Goal: Information Seeking & Learning: Learn about a topic

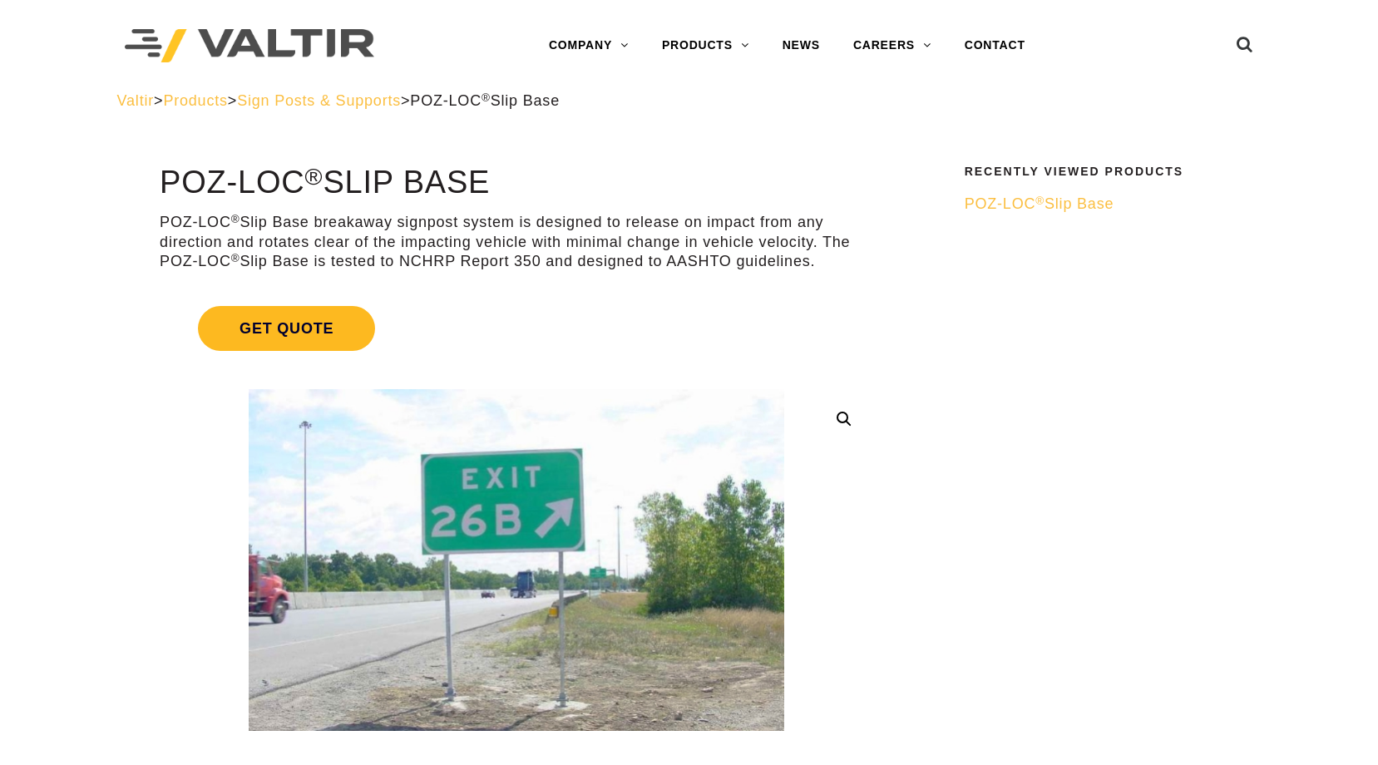
click at [259, 320] on span "Get Quote" at bounding box center [286, 328] width 177 height 45
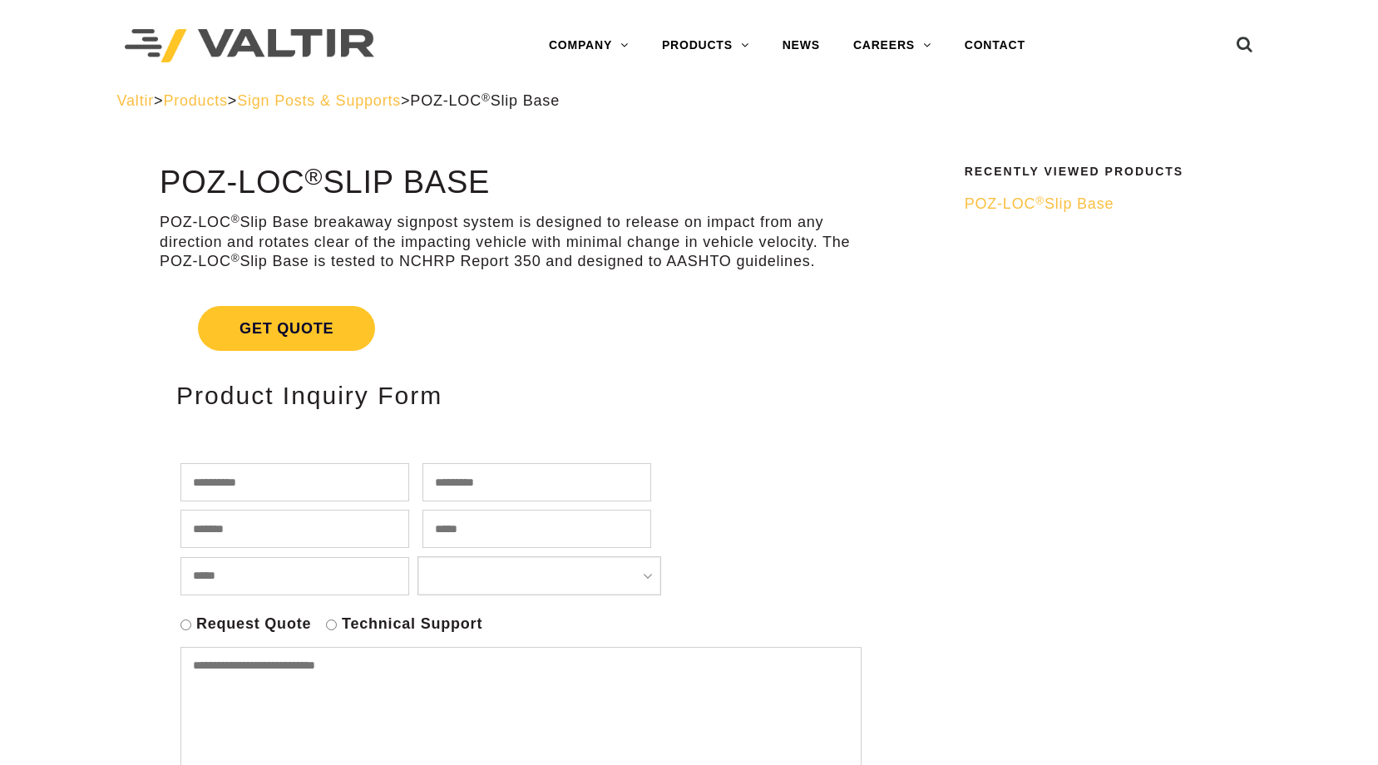
drag, startPoint x: 748, startPoint y: 211, endPoint x: 757, endPoint y: 210, distance: 8.5
drag, startPoint x: 759, startPoint y: 210, endPoint x: 1015, endPoint y: 40, distance: 307.2
click at [1015, 40] on link "CONTACT" at bounding box center [995, 45] width 94 height 33
click at [335, 101] on span "Sign Posts & Supports" at bounding box center [319, 100] width 164 height 17
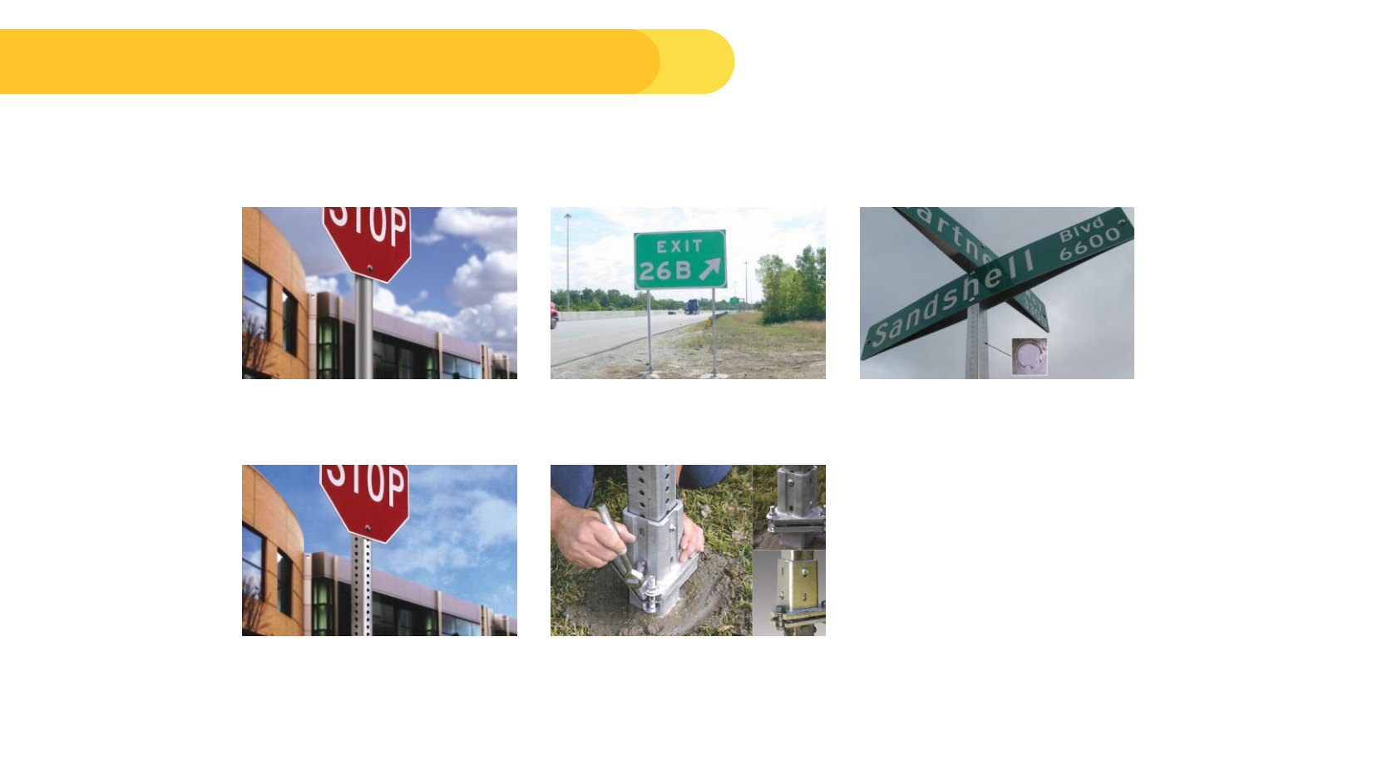
scroll to position [83, 0]
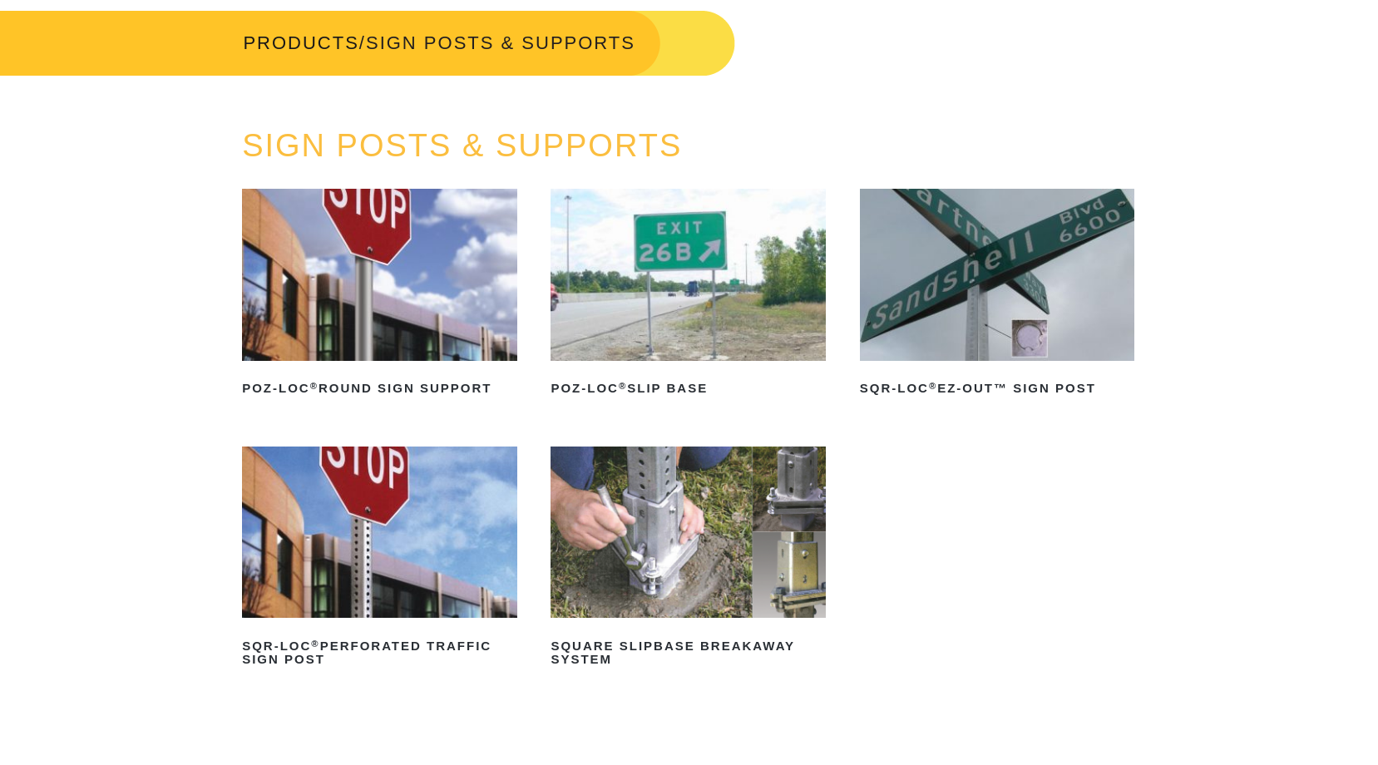
click at [460, 310] on img at bounding box center [379, 275] width 274 height 172
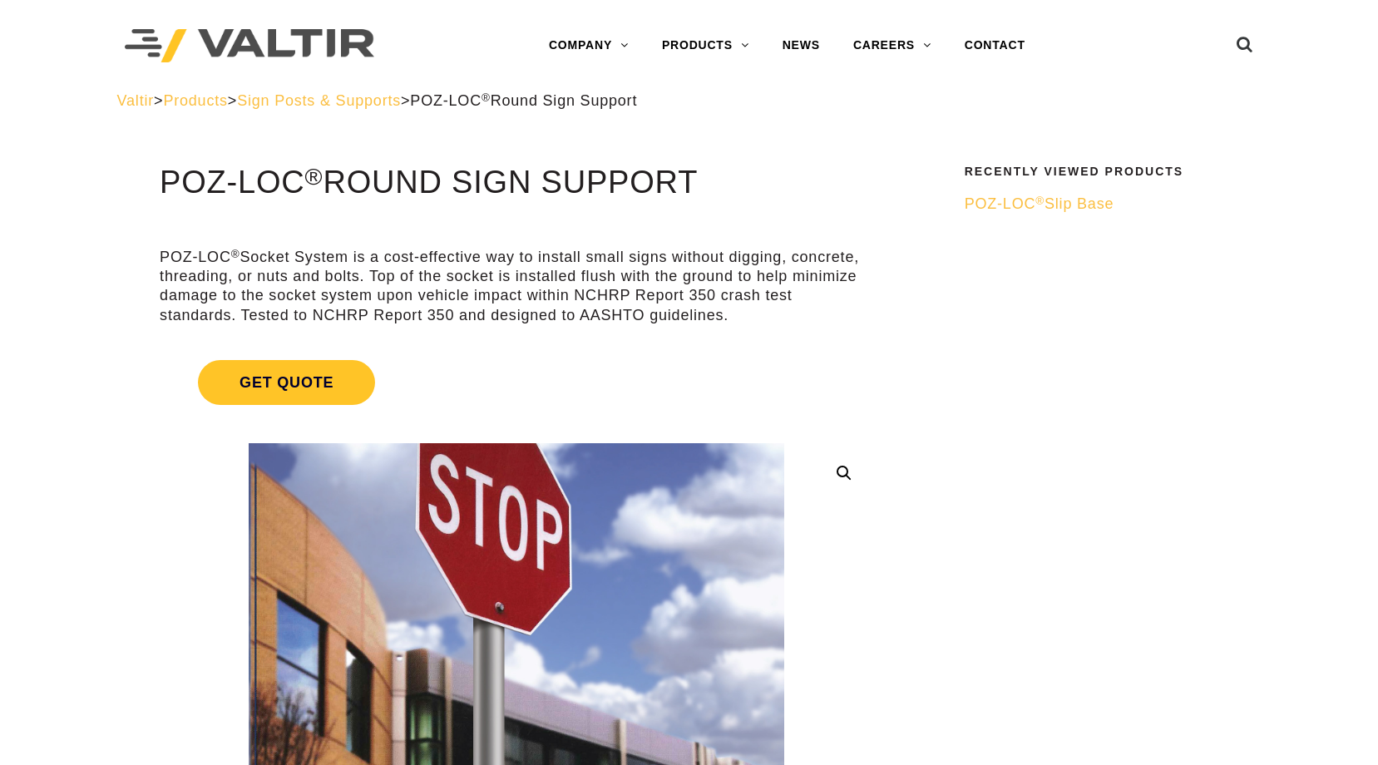
click at [227, 100] on span "Products" at bounding box center [195, 100] width 64 height 17
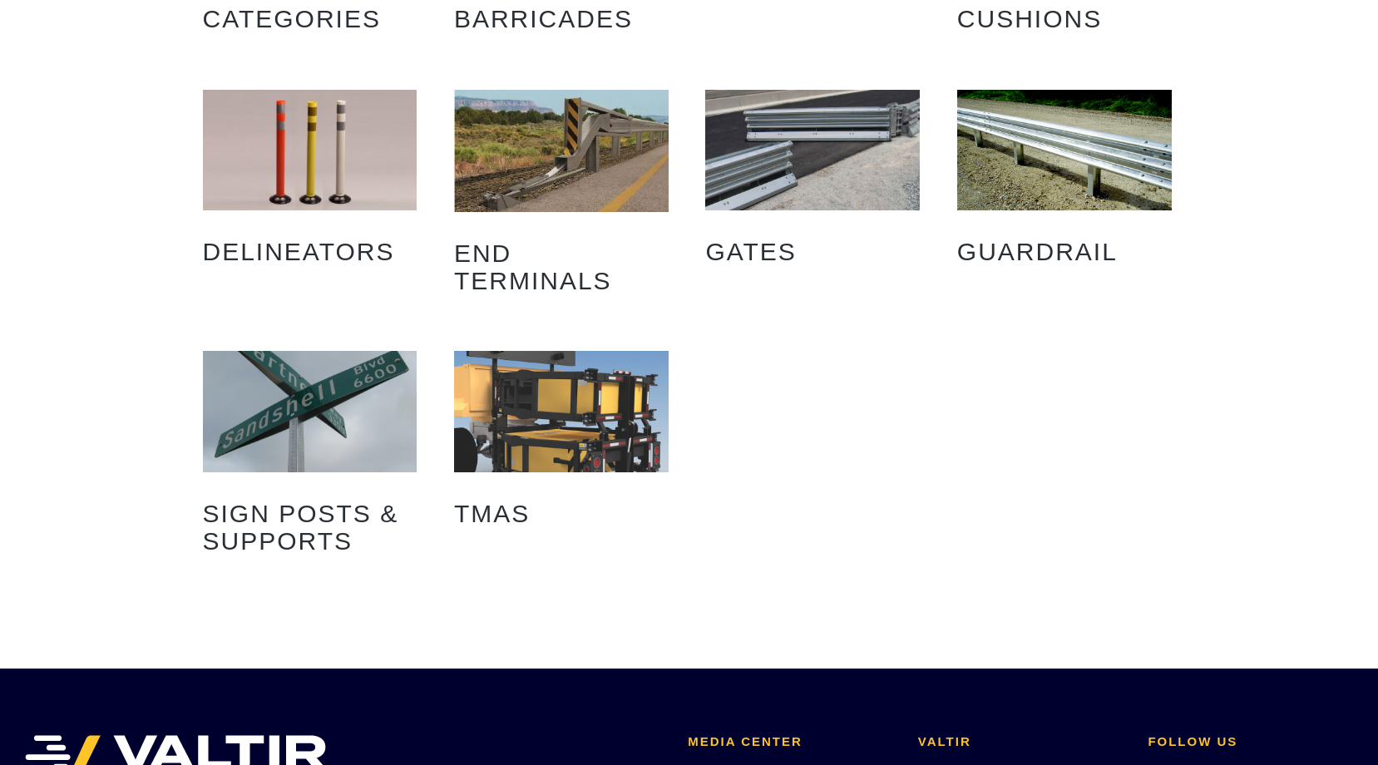
scroll to position [333, 0]
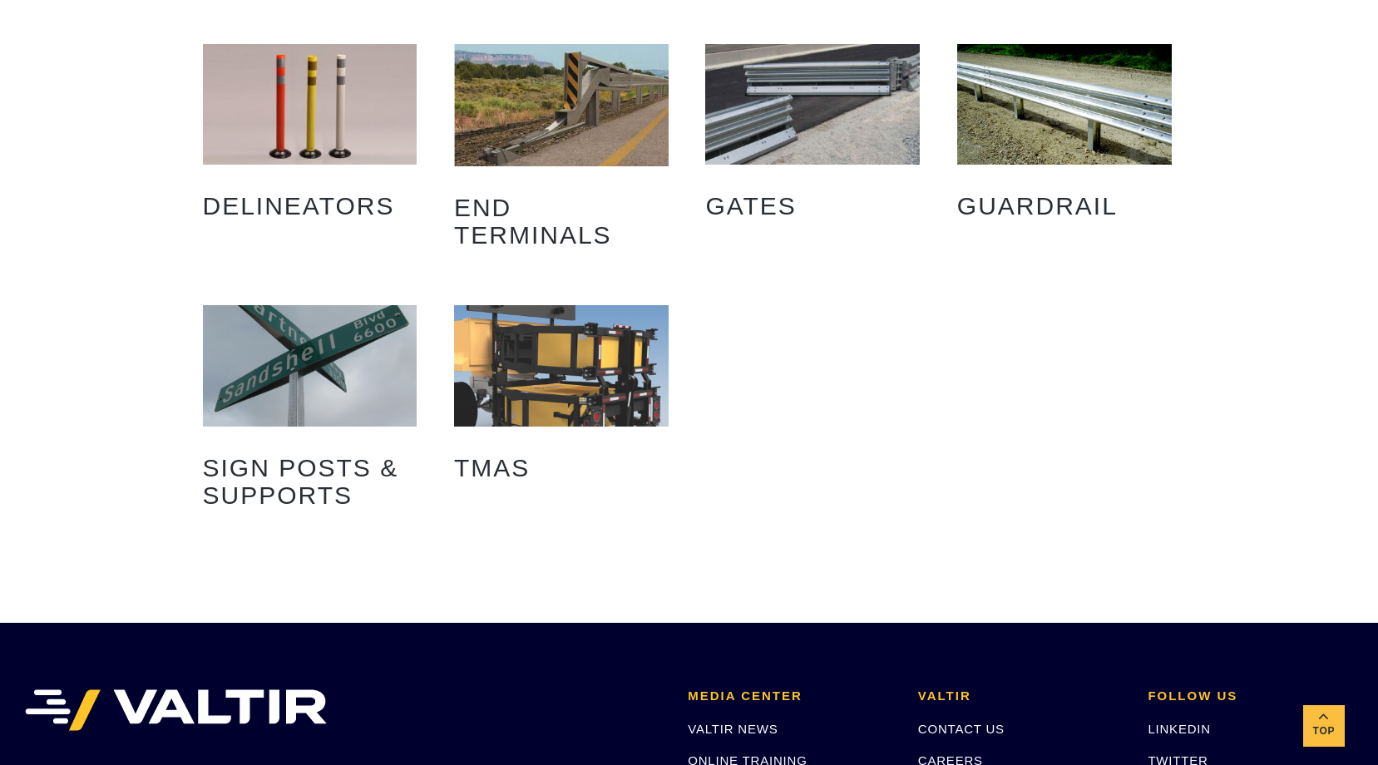
click at [402, 368] on img "Visit product category Sign Posts & Supports" at bounding box center [310, 365] width 215 height 121
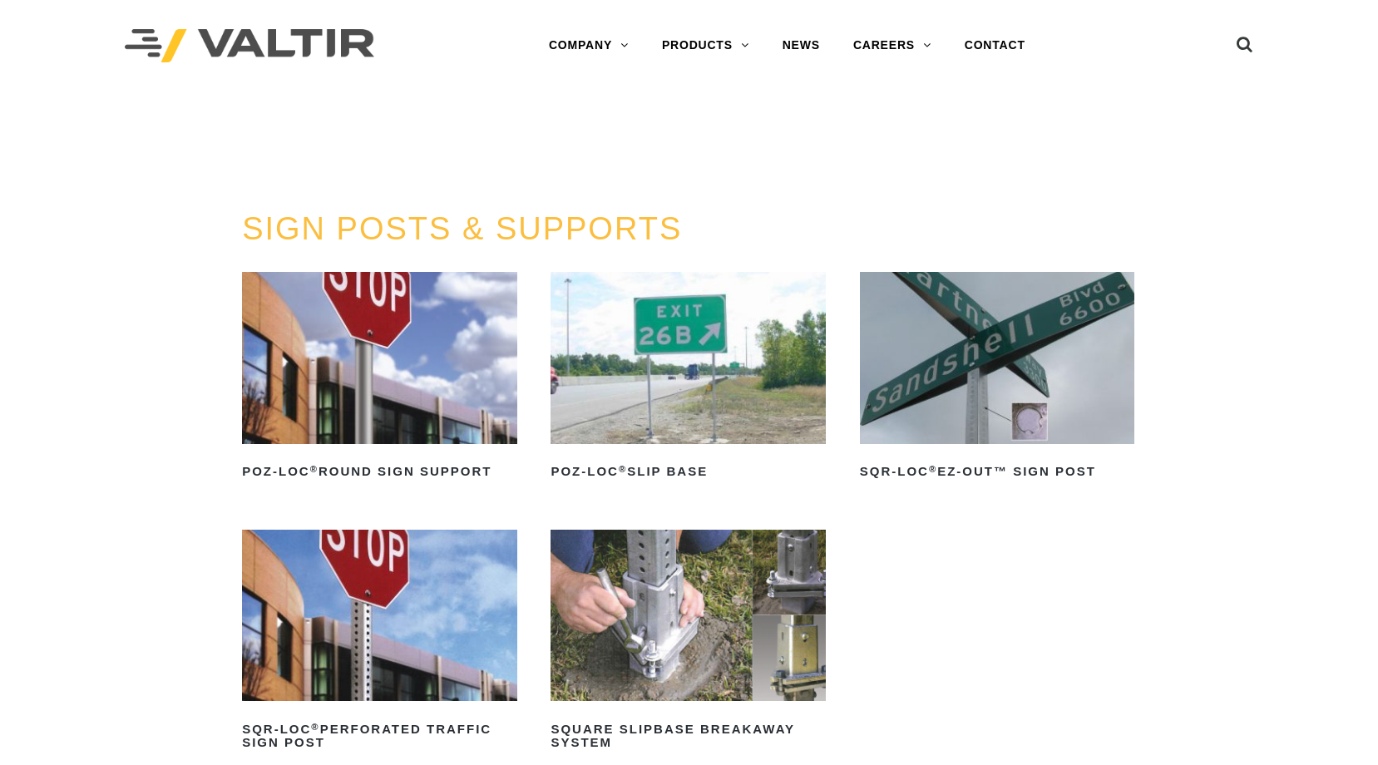
click at [1038, 383] on img at bounding box center [997, 358] width 274 height 172
